Goal: Transaction & Acquisition: Download file/media

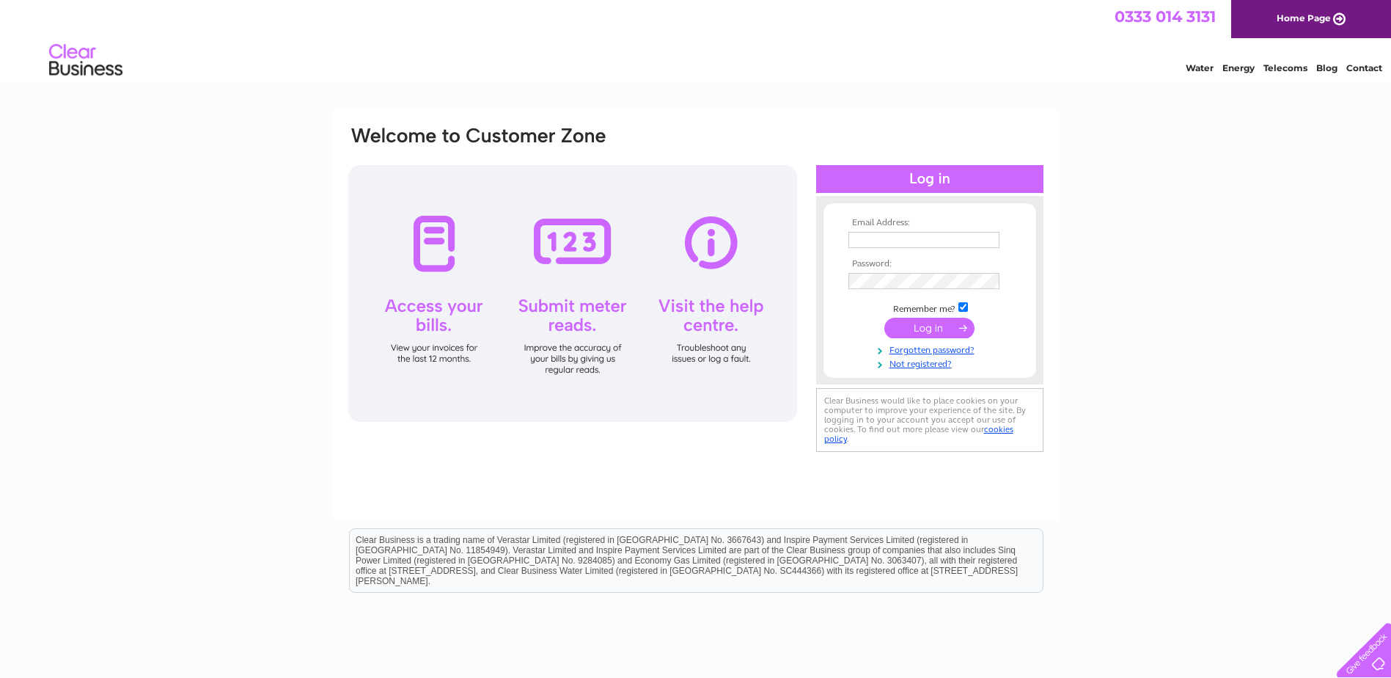
type input "[EMAIL_ADDRESS][DOMAIN_NAME]"
click at [925, 329] on input "submit" at bounding box center [929, 328] width 90 height 21
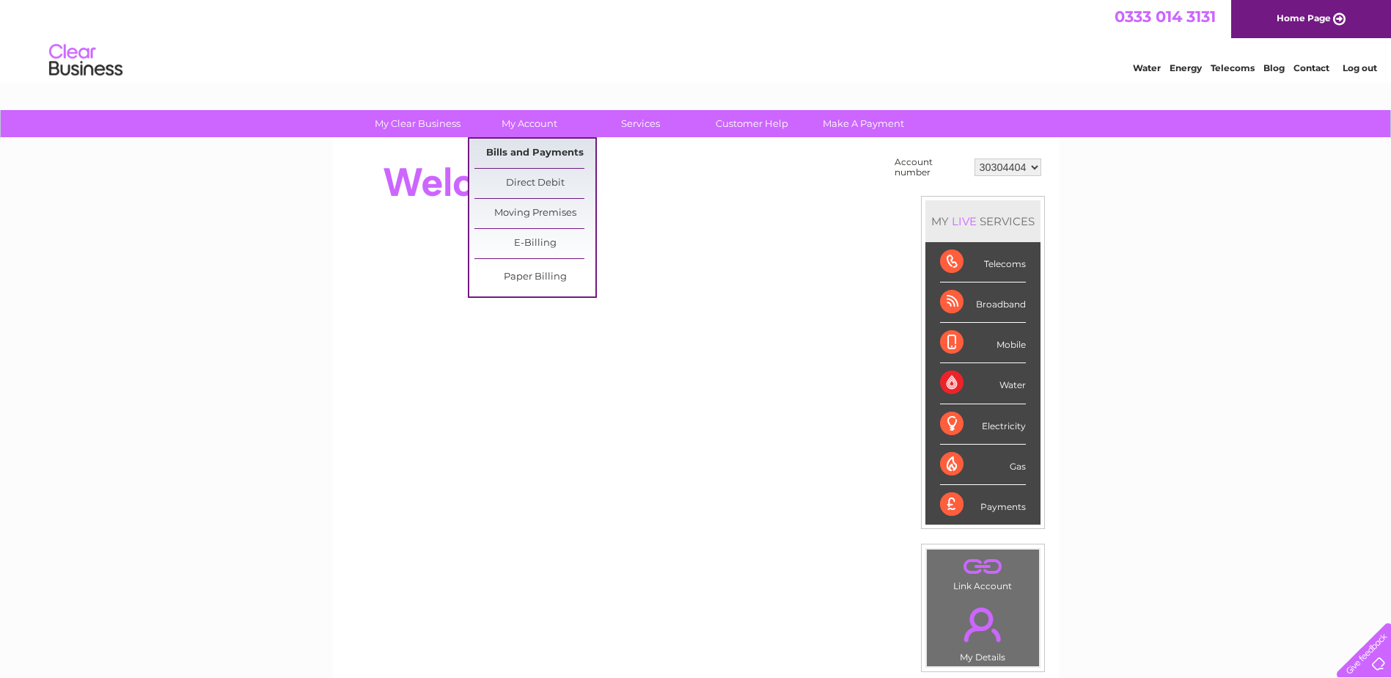
click at [537, 146] on link "Bills and Payments" at bounding box center [535, 153] width 121 height 29
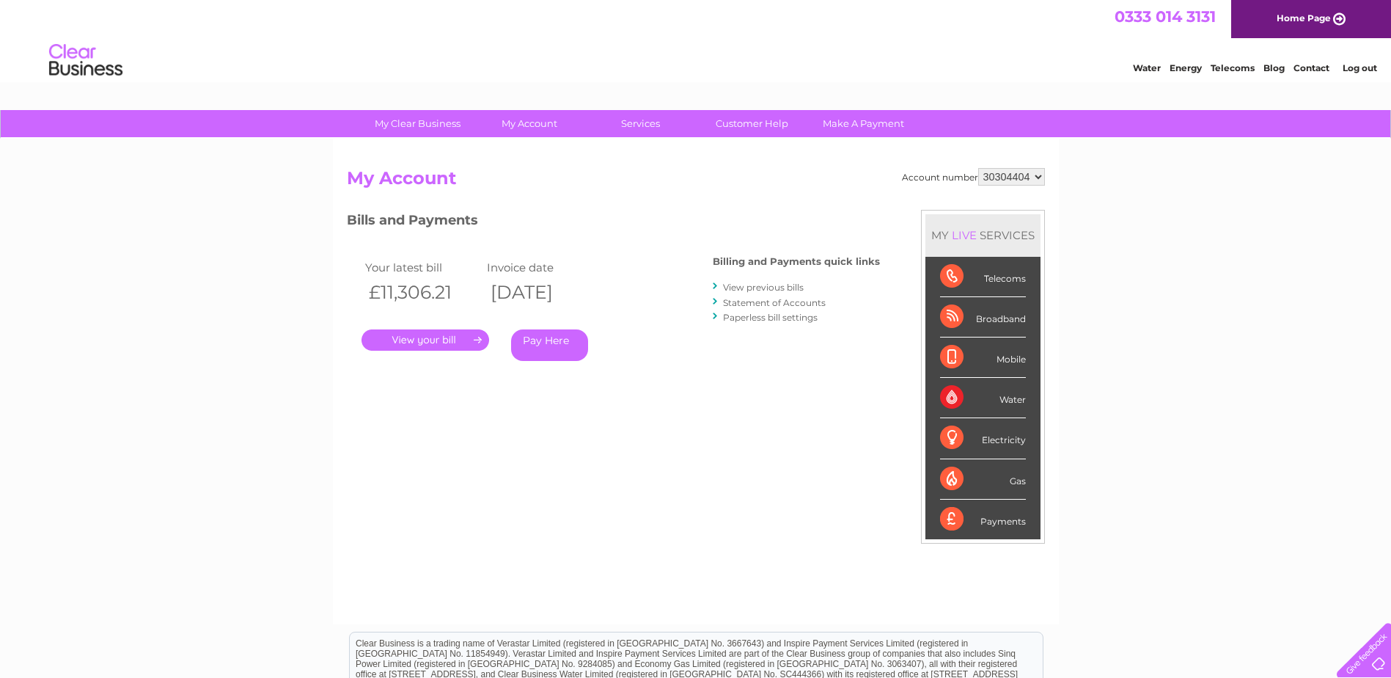
click at [423, 337] on link "." at bounding box center [426, 339] width 128 height 21
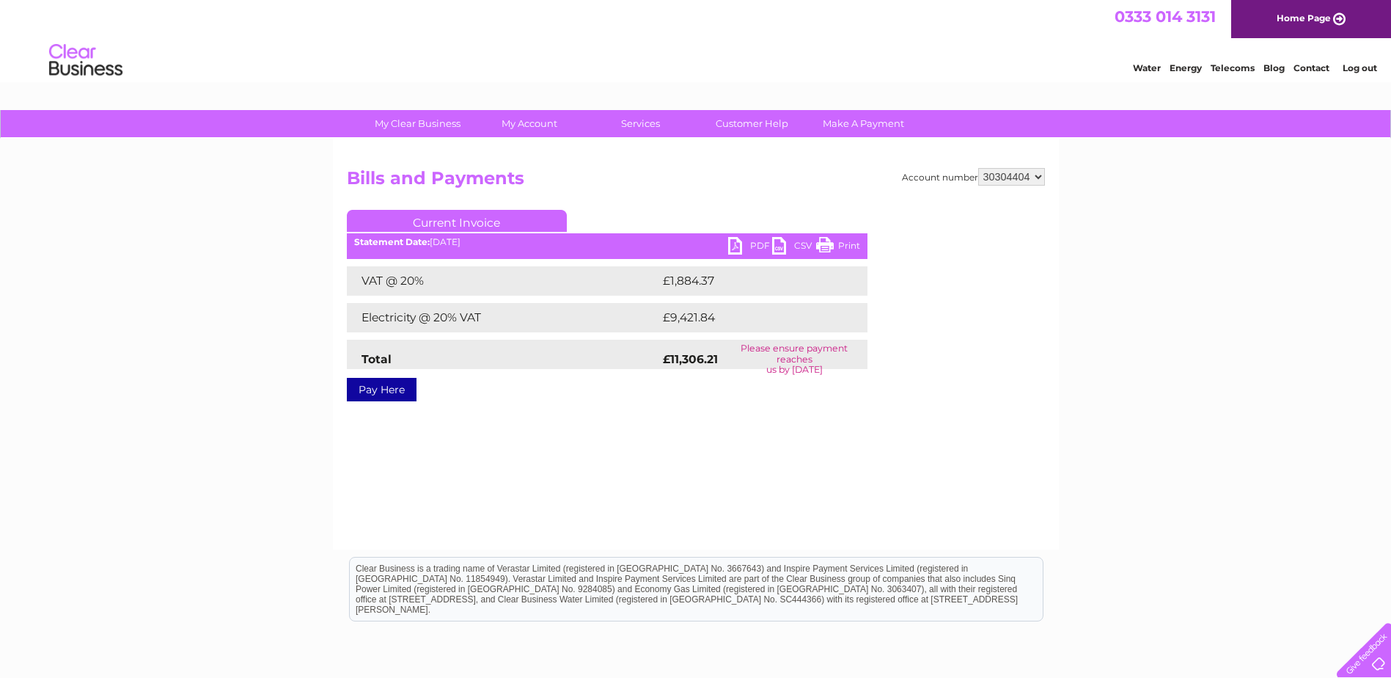
click at [749, 241] on link "PDF" at bounding box center [750, 247] width 44 height 21
